Goal: Transaction & Acquisition: Purchase product/service

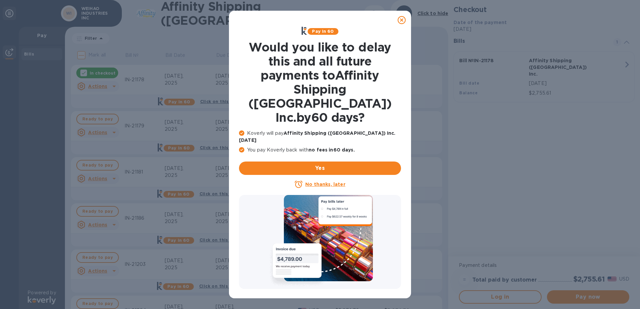
click at [403, 19] on icon at bounding box center [402, 20] width 8 height 8
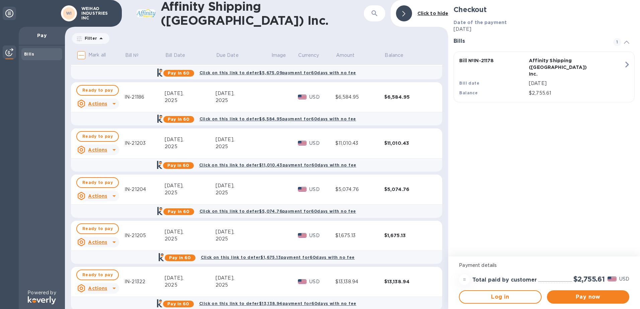
scroll to position [131, 0]
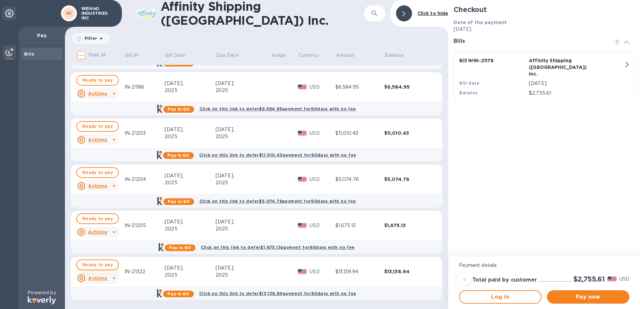
click at [100, 268] on span "Ready to pay" at bounding box center [97, 265] width 30 height 8
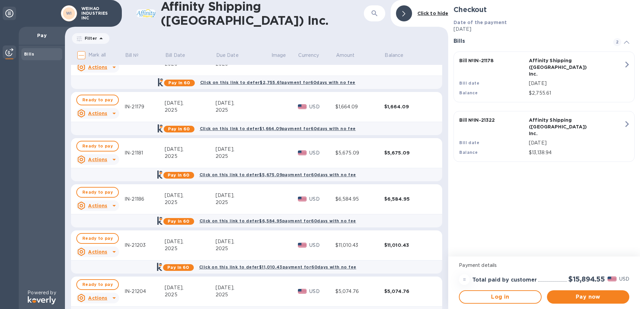
scroll to position [0, 0]
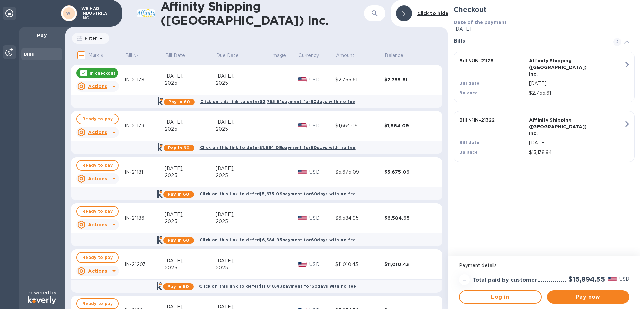
click at [88, 75] on div "In checkout" at bounding box center [97, 73] width 42 height 11
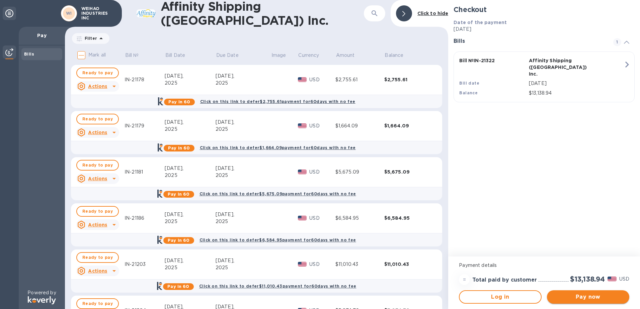
click at [599, 294] on span "Pay now" at bounding box center [588, 297] width 72 height 8
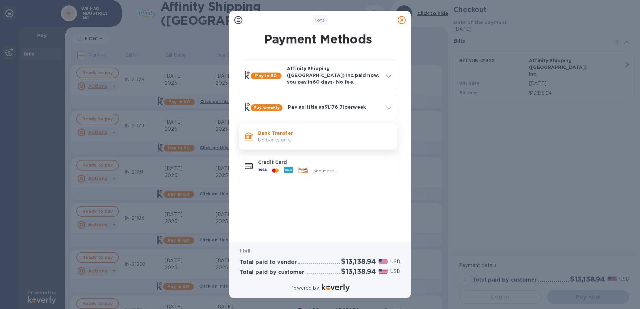
click at [310, 137] on p "US banks only." at bounding box center [324, 140] width 133 height 7
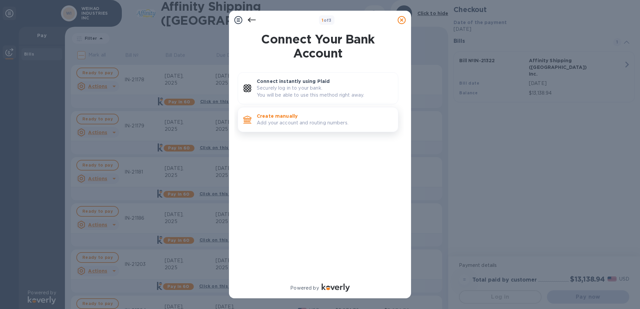
click at [310, 128] on div "Create manually Add your account and routing numbers." at bounding box center [324, 119] width 141 height 19
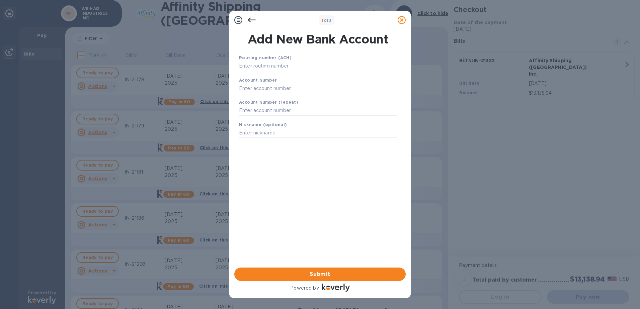
click at [276, 63] on input "text" at bounding box center [318, 66] width 158 height 10
paste input "322070381"
type input "322070381"
click at [275, 97] on input "text" at bounding box center [318, 97] width 158 height 10
paste input "81184665"
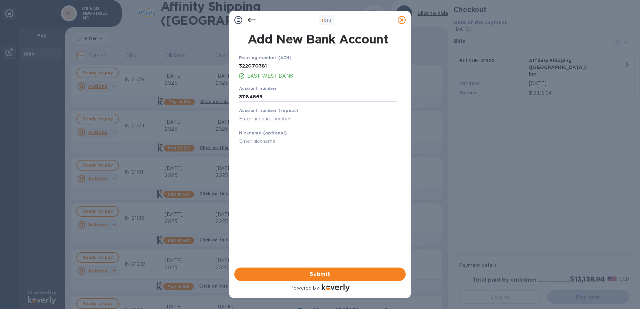
type input "81184665"
click at [285, 191] on div "Routing number (ACH) [US_BANK_ROUTING_MICR] EAST WEST BANK Account number [FINA…" at bounding box center [317, 152] width 171 height 207
click at [270, 121] on input "text" at bounding box center [318, 119] width 158 height 10
paste input "81184665"
type input "81184665"
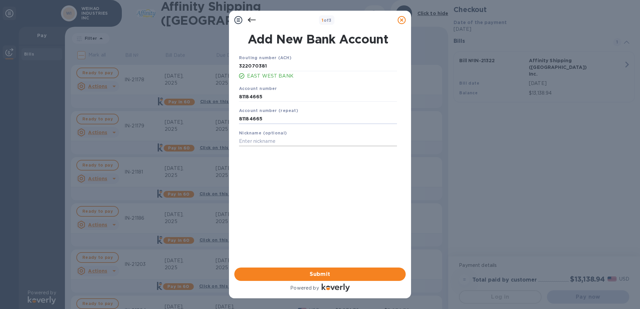
click at [262, 142] on input "text" at bounding box center [318, 142] width 158 height 10
click at [315, 141] on input "text" at bounding box center [318, 142] width 158 height 10
paste input "Weihao Industries"
type input "Weihao Industries"
click at [310, 206] on div "Routing number (ACH) [US_BANK_ROUTING_MICR] EAST WEST BANK Account number [FINA…" at bounding box center [317, 152] width 171 height 207
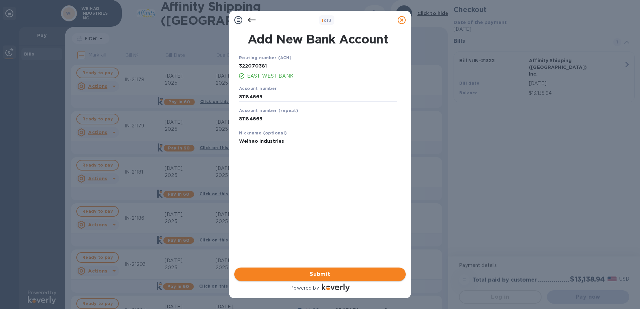
click at [339, 275] on span "Submit" at bounding box center [320, 275] width 161 height 8
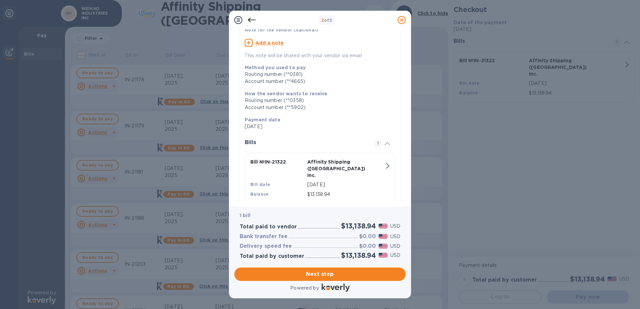
scroll to position [70, 0]
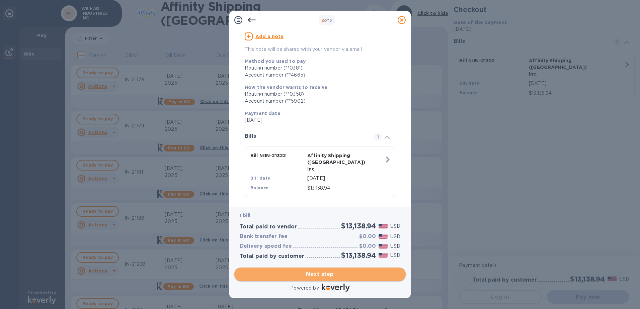
click at [360, 273] on span "Next step" at bounding box center [320, 275] width 161 height 8
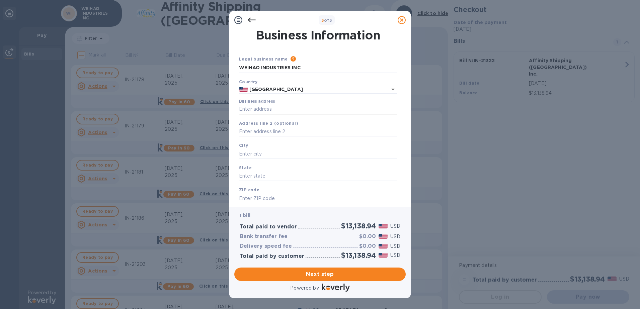
scroll to position [18, 0]
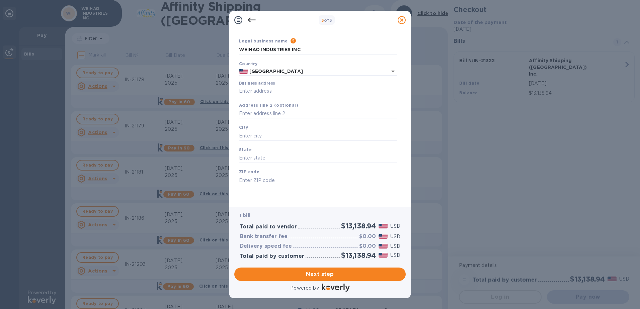
click at [273, 86] on label "Business address" at bounding box center [257, 84] width 36 height 4
click at [273, 86] on input "Business address" at bounding box center [318, 91] width 158 height 10
click at [254, 87] on input "Business address" at bounding box center [318, 91] width 158 height 10
paste input "[STREET_ADDRESS][PERSON_NAME]"
type input "[STREET_ADDRESS][PERSON_NAME]"
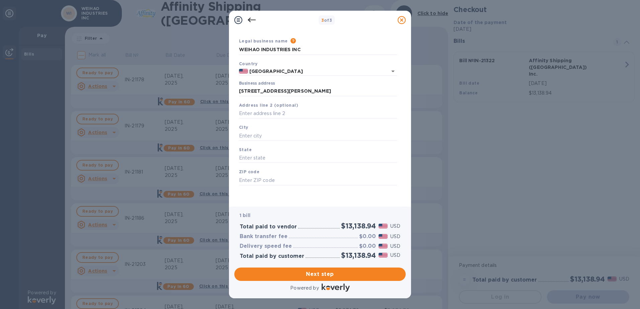
type input "City of Industry"
type input "CA"
type input "91745"
click at [316, 272] on span "Next step" at bounding box center [320, 275] width 161 height 8
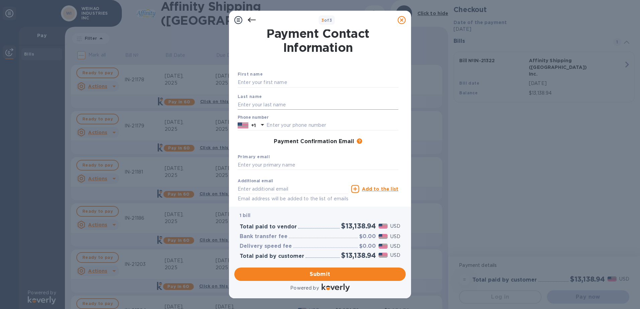
scroll to position [0, 0]
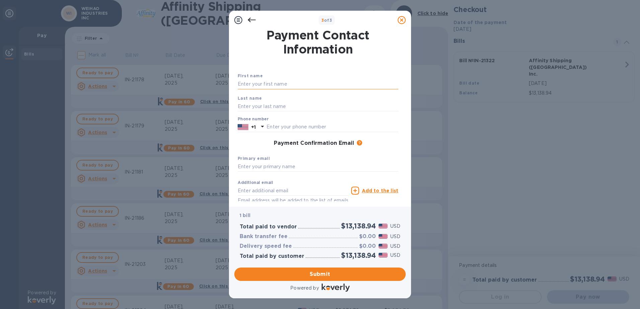
click at [294, 83] on input "text" at bounding box center [318, 84] width 161 height 10
click at [317, 66] on div "First name Last name Phone number +1 Payment Confirmation Email The added email…" at bounding box center [317, 139] width 163 height 158
click at [314, 80] on input "text" at bounding box center [318, 84] width 161 height 10
click at [242, 103] on input "text" at bounding box center [318, 106] width 161 height 10
click at [253, 84] on input "AP" at bounding box center [318, 84] width 161 height 10
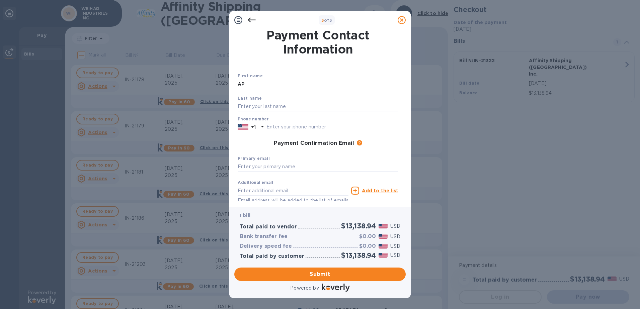
click at [253, 84] on input "AP" at bounding box center [318, 84] width 161 height 10
type input "Weihao"
click at [238, 106] on input "text" at bounding box center [318, 106] width 161 height 10
click at [240, 107] on input "text" at bounding box center [318, 106] width 161 height 10
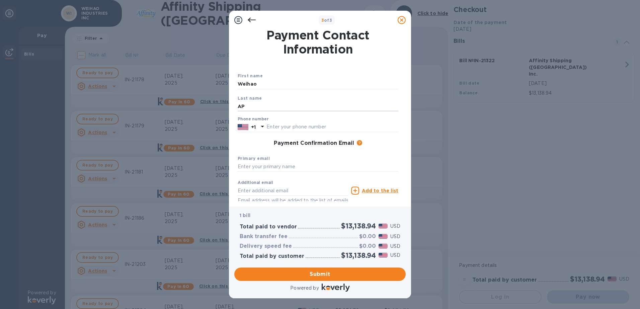
type input "AP"
click at [313, 54] on h1 "Payment Contact Information" at bounding box center [318, 42] width 161 height 28
click at [323, 132] on input "text" at bounding box center [333, 127] width 132 height 10
click at [363, 51] on h1 "Payment Contact Information" at bounding box center [318, 42] width 161 height 28
click at [321, 124] on input "text" at bounding box center [333, 127] width 132 height 10
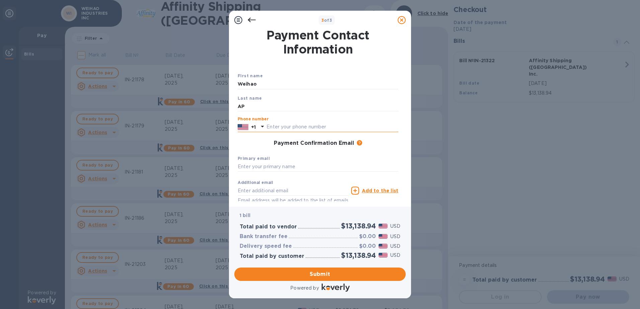
type input "6265811894"
type input "[PERSON_NAME][EMAIL_ADDRESS][DOMAIN_NAME]"
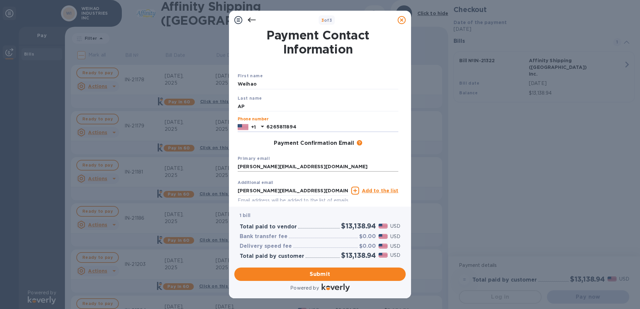
click at [324, 168] on input "[PERSON_NAME][EMAIL_ADDRESS][DOMAIN_NAME]" at bounding box center [318, 167] width 161 height 10
type input "[EMAIL_ADDRESS][DOMAIN_NAME]"
click at [300, 163] on input "[EMAIL_ADDRESS][DOMAIN_NAME]" at bounding box center [318, 167] width 161 height 10
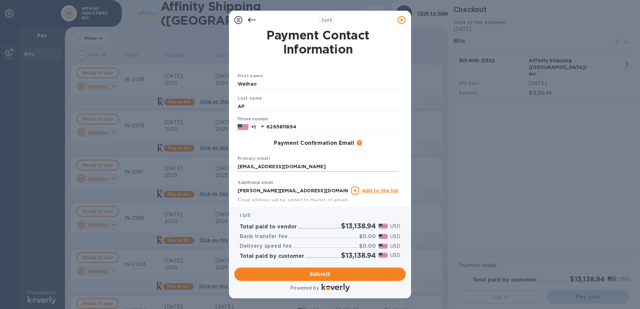
click at [300, 163] on input "[EMAIL_ADDRESS][DOMAIN_NAME]" at bounding box center [318, 167] width 161 height 10
click at [239, 192] on input "[PERSON_NAME][EMAIL_ADDRESS][DOMAIN_NAME]" at bounding box center [293, 191] width 111 height 10
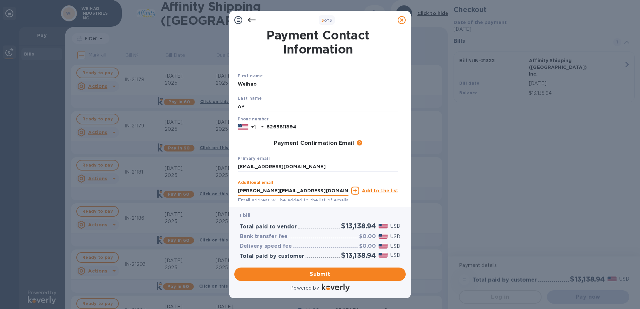
paste input "ap"
type input "[EMAIL_ADDRESS][DOMAIN_NAME]"
click at [374, 68] on div "First name [PERSON_NAME] Last name AP Phone number [PHONE_NUMBER] Payment Confi…" at bounding box center [317, 139] width 163 height 158
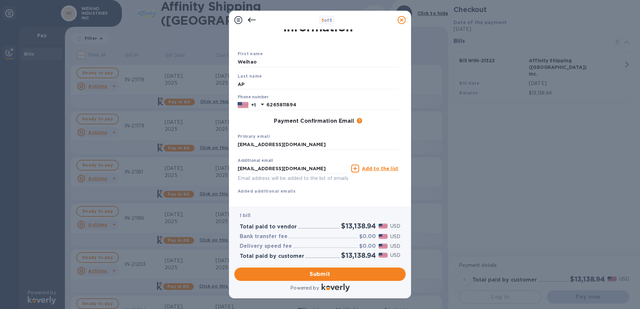
scroll to position [33, 0]
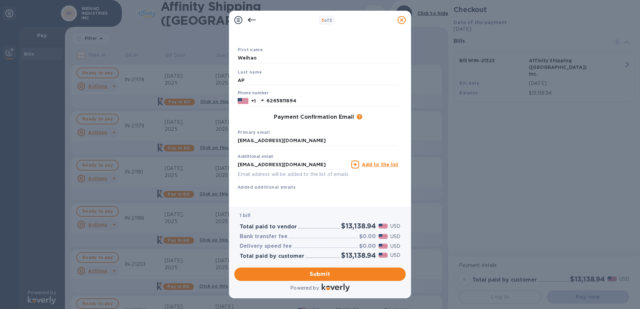
click at [390, 162] on u "Add to the list" at bounding box center [380, 164] width 36 height 5
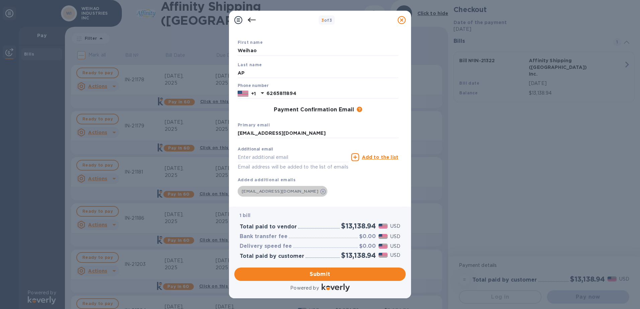
click at [260, 195] on div "[EMAIL_ADDRESS][DOMAIN_NAME]" at bounding box center [283, 191] width 90 height 11
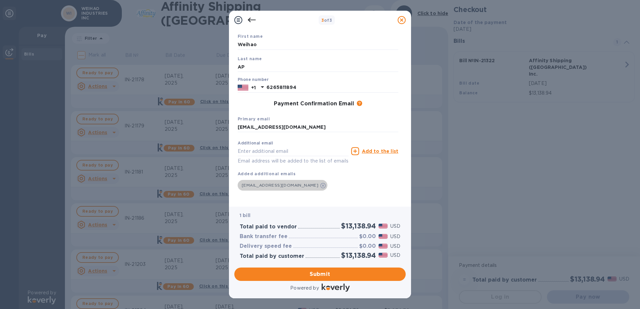
scroll to position [47, 0]
click at [294, 146] on input "text" at bounding box center [293, 151] width 111 height 10
type input "[PERSON_NAME][EMAIL_ADDRESS][DOMAIN_NAME]"
click at [394, 149] on u "Add to the list" at bounding box center [380, 151] width 36 height 5
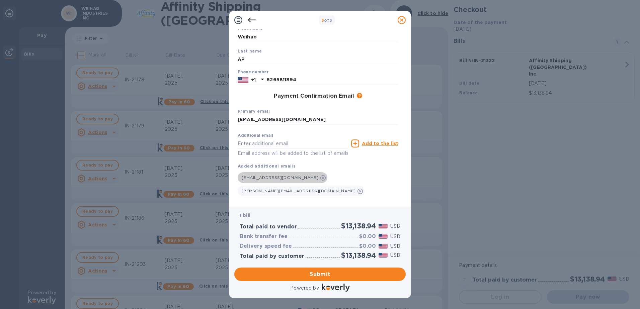
click at [320, 177] on icon at bounding box center [322, 177] width 5 height 5
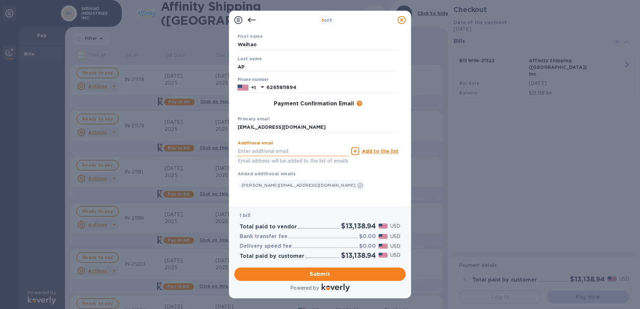
click at [320, 148] on input "text" at bounding box center [293, 151] width 111 height 10
type input "y"
click at [332, 179] on div "[PERSON_NAME][EMAIL_ADDRESS][DOMAIN_NAME]" at bounding box center [318, 183] width 161 height 13
click at [339, 272] on span "Submit" at bounding box center [320, 275] width 161 height 8
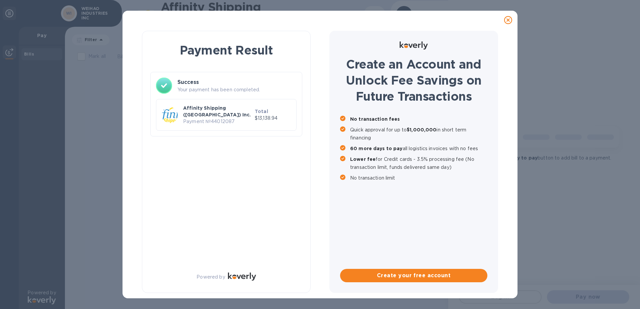
scroll to position [0, 0]
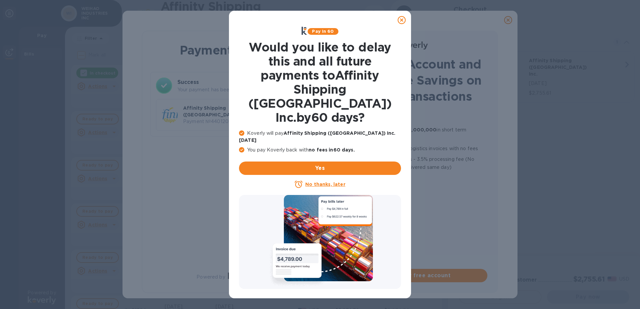
click at [400, 19] on icon at bounding box center [402, 20] width 8 height 8
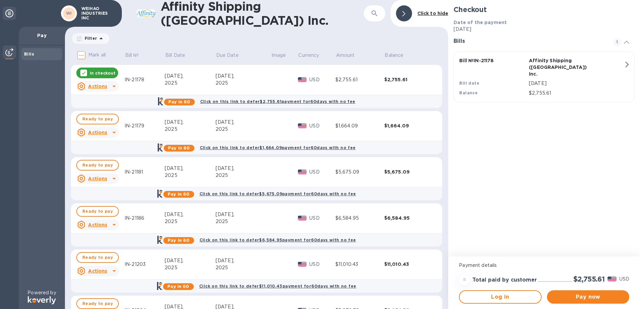
click at [36, 39] on p "Pay" at bounding box center [41, 35] width 35 height 7
click at [438, 12] on b "Click to hide" at bounding box center [433, 13] width 31 height 5
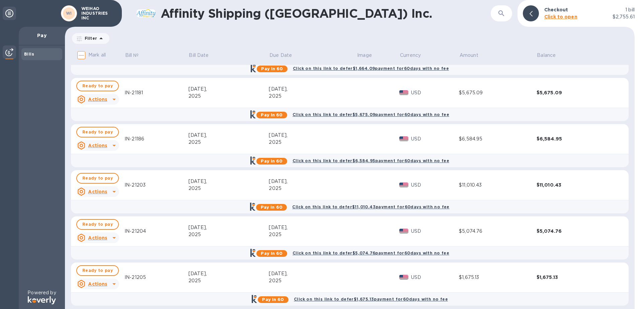
scroll to position [85, 0]
